Goal: Subscribe to service/newsletter

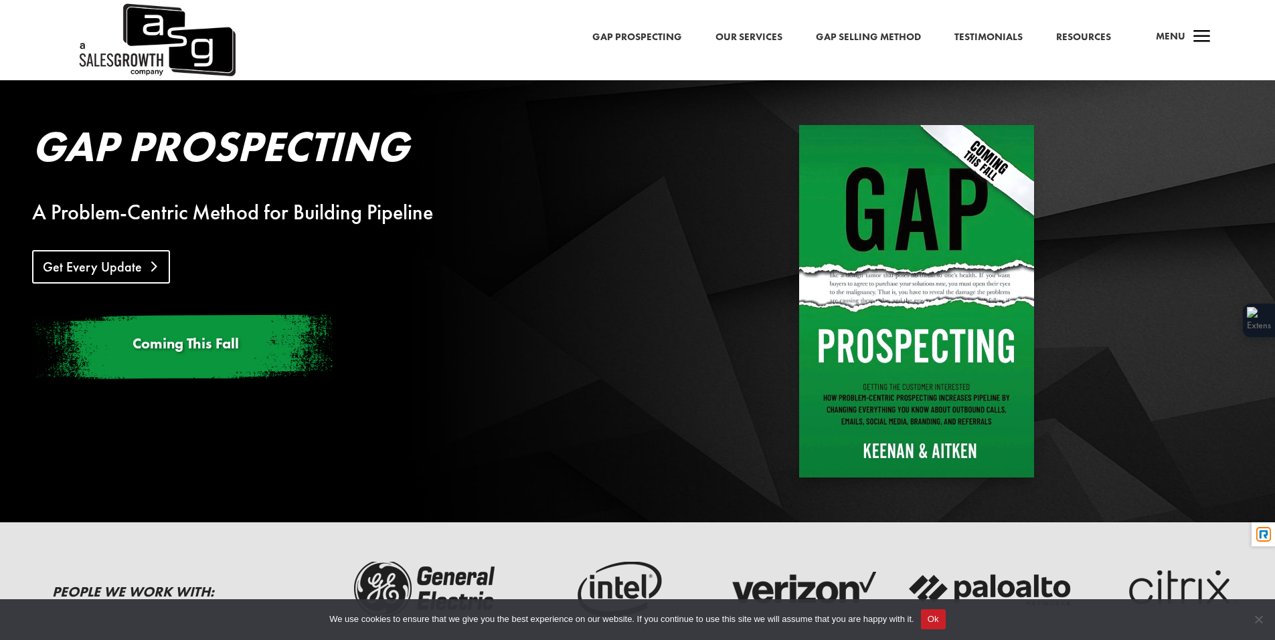
click at [70, 264] on link "Get Every Update" at bounding box center [101, 266] width 138 height 33
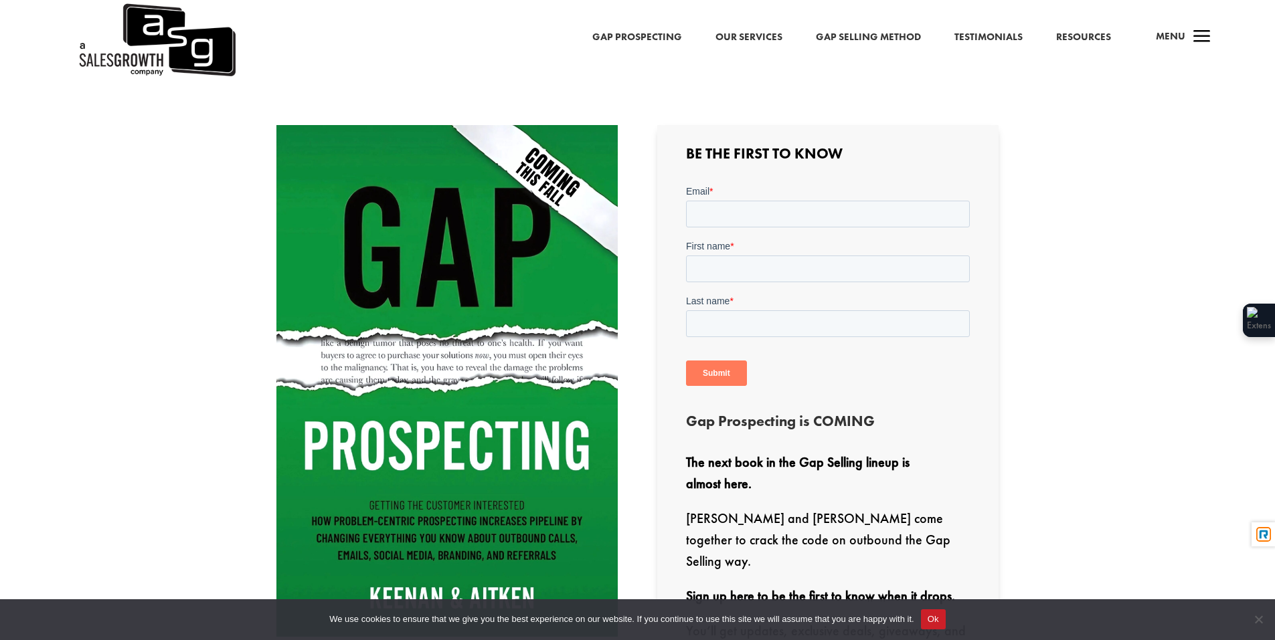
scroll to position [401, 0]
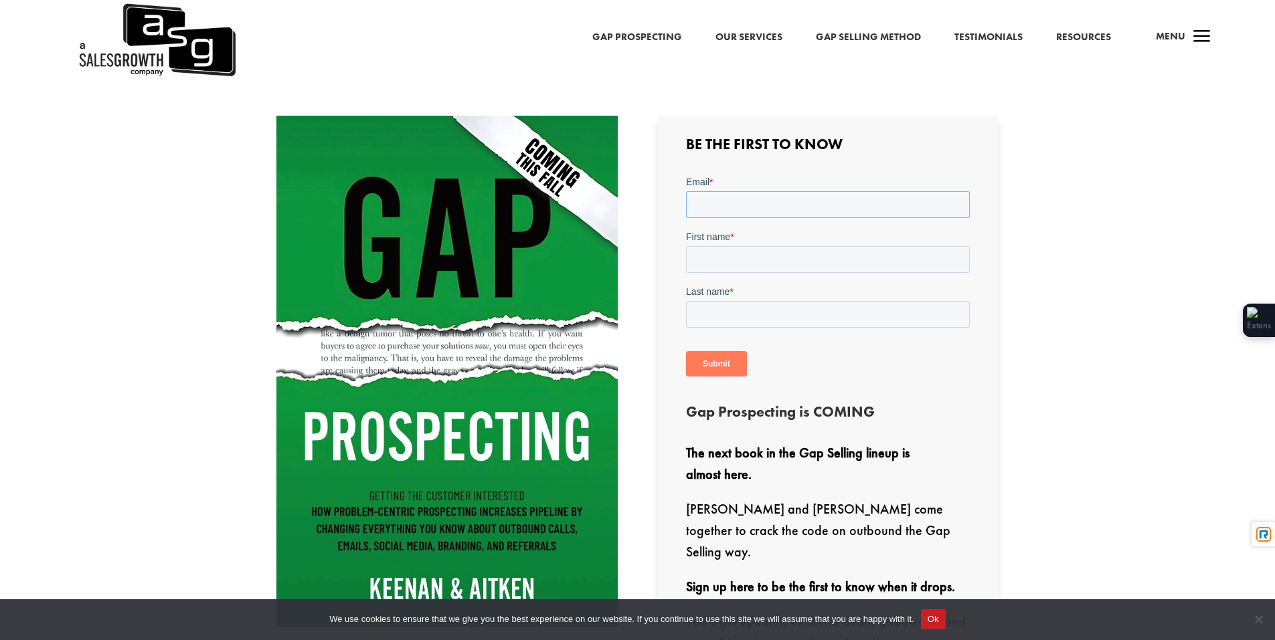
click at [711, 208] on input "Email *" at bounding box center [828, 204] width 284 height 27
type input "[EMAIL_ADDRESS][DOMAIN_NAME]"
click at [724, 256] on input "First name *" at bounding box center [828, 259] width 284 height 27
type input "Bill"
click at [713, 313] on input "Last name *" at bounding box center [828, 314] width 284 height 27
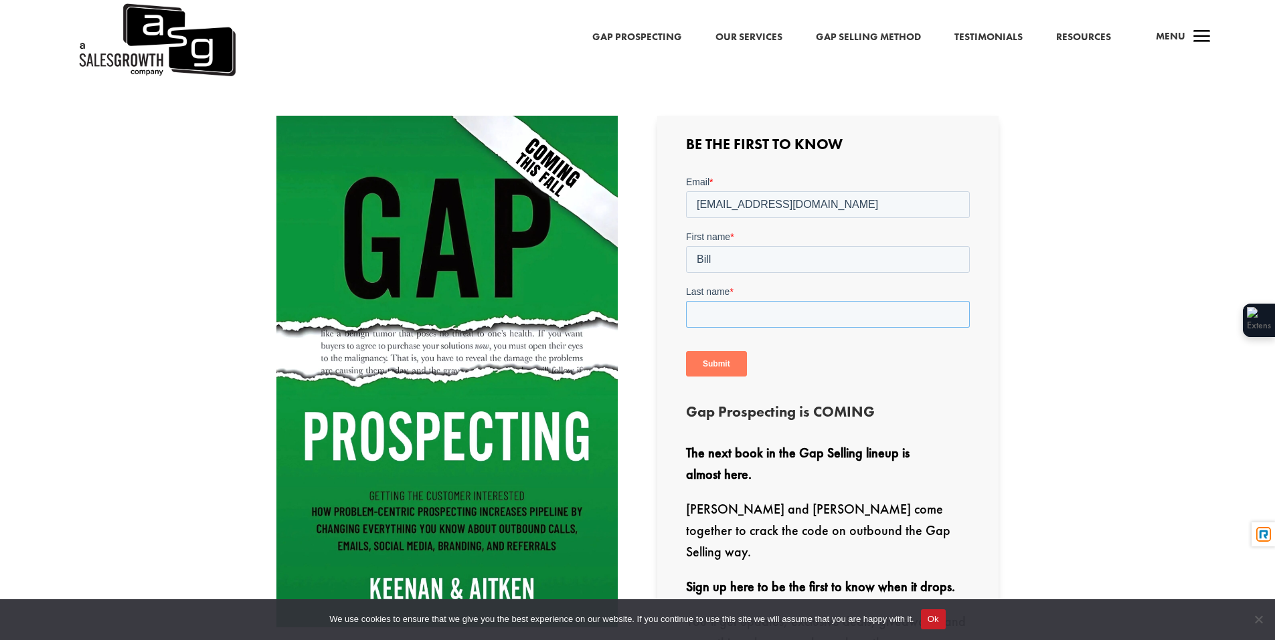
type input "[PERSON_NAME]"
click at [713, 368] on input "Submit" at bounding box center [716, 363] width 61 height 25
